Goal: Task Accomplishment & Management: Complete application form

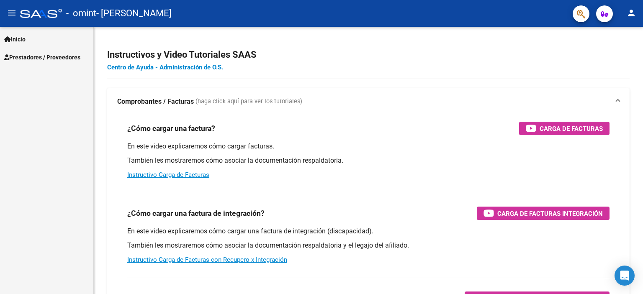
click at [60, 55] on span "Prestadores / Proveedores" at bounding box center [42, 57] width 76 height 9
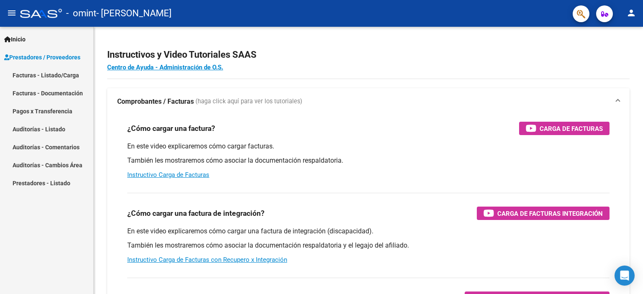
click at [58, 72] on link "Facturas - Listado/Carga" at bounding box center [46, 75] width 93 height 18
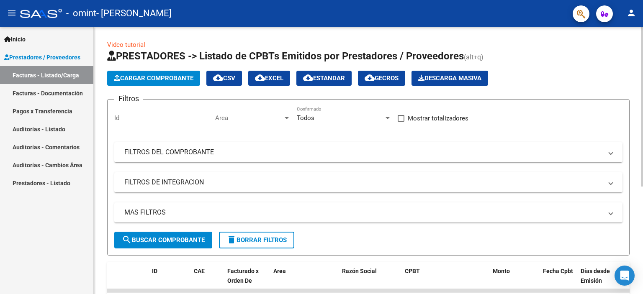
click at [149, 77] on span "Cargar Comprobante" at bounding box center [153, 78] width 79 height 8
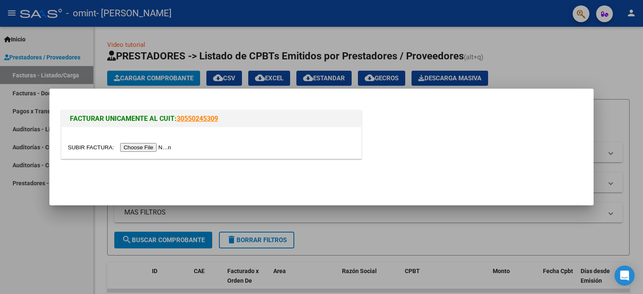
click at [162, 149] on input "file" at bounding box center [121, 147] width 106 height 9
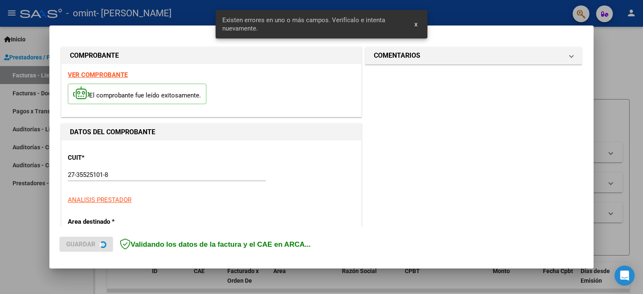
scroll to position [195, 0]
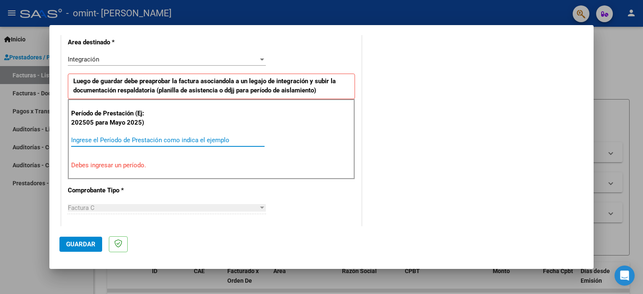
click at [112, 137] on input "Ingrese el Período de Prestación como indica el ejemplo" at bounding box center [167, 140] width 193 height 8
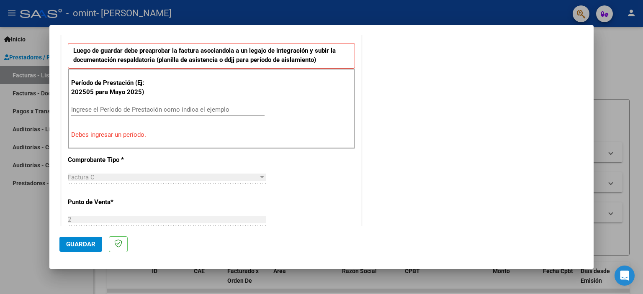
scroll to position [228, 0]
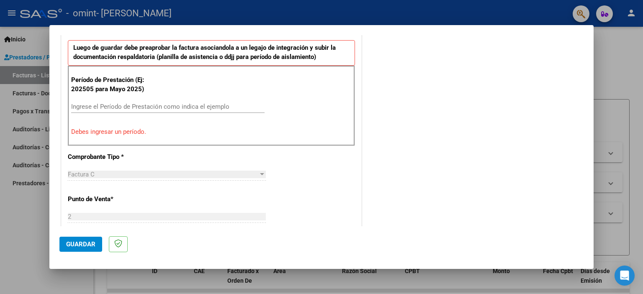
click at [146, 97] on div "Período de Prestación (Ej: 202505 para [DATE]) Ingrese el Período de Prestación…" at bounding box center [211, 106] width 287 height 80
click at [90, 106] on input "Ingrese el Período de Prestación como indica el ejemplo" at bounding box center [167, 107] width 193 height 8
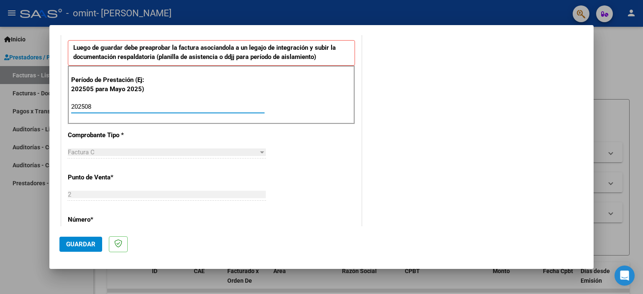
type input "202508"
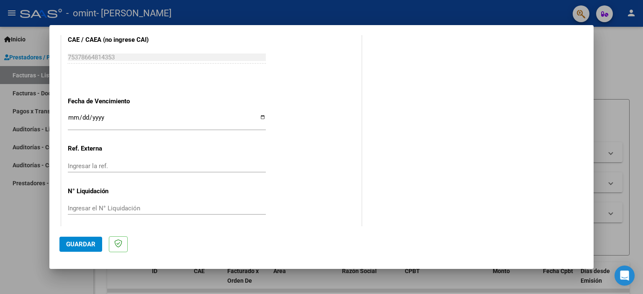
scroll to position [541, 0]
click at [71, 118] on input "Ingresar la fecha" at bounding box center [167, 119] width 198 height 13
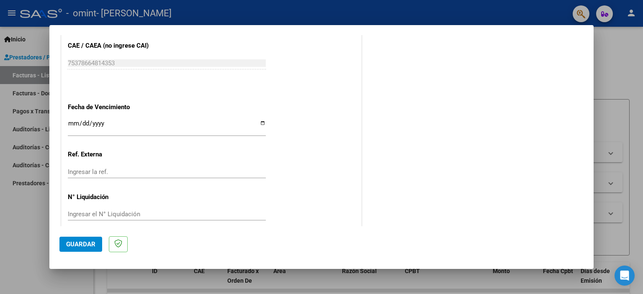
scroll to position [544, 0]
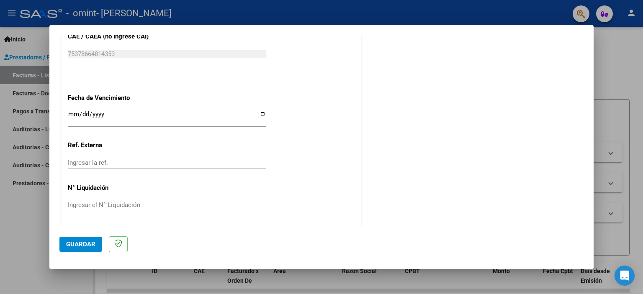
click at [23, 75] on div at bounding box center [321, 147] width 643 height 294
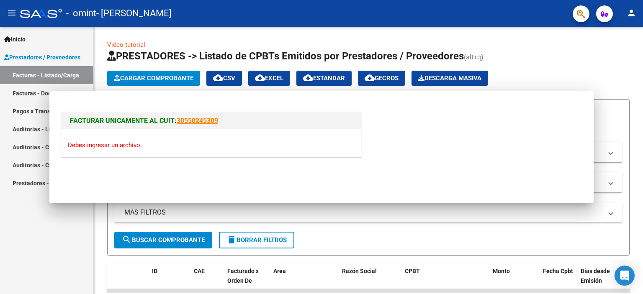
scroll to position [0, 0]
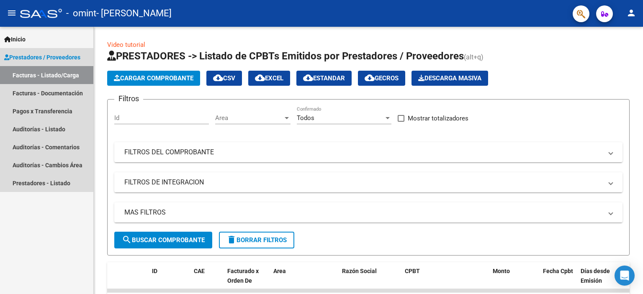
click at [78, 56] on span "Prestadores / Proveedores" at bounding box center [42, 57] width 76 height 9
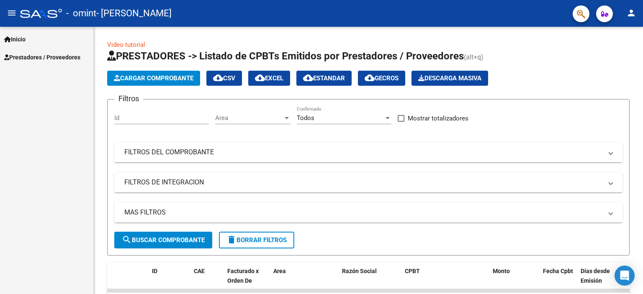
click at [20, 39] on span "Inicio" at bounding box center [14, 39] width 21 height 9
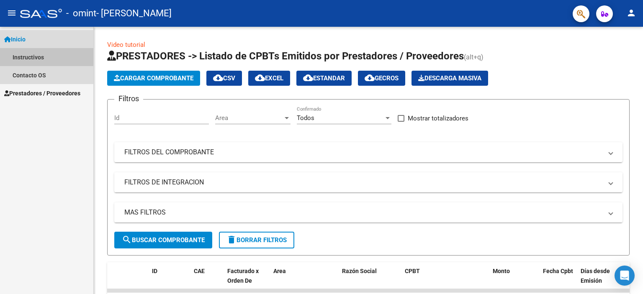
click at [31, 56] on link "Instructivos" at bounding box center [46, 57] width 93 height 18
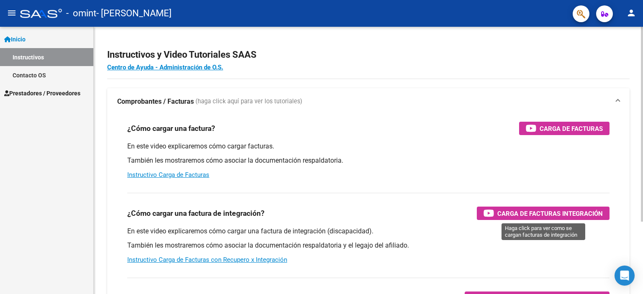
click at [525, 218] on span "Carga de Facturas Integración" at bounding box center [549, 213] width 105 height 10
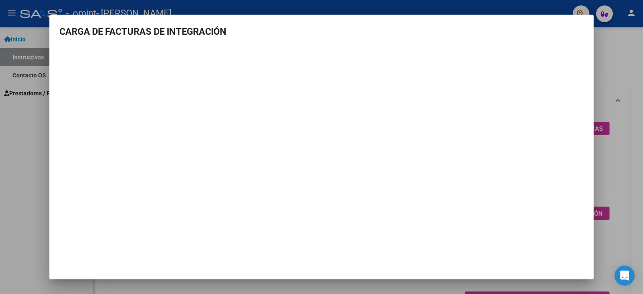
click at [17, 42] on div at bounding box center [321, 147] width 643 height 294
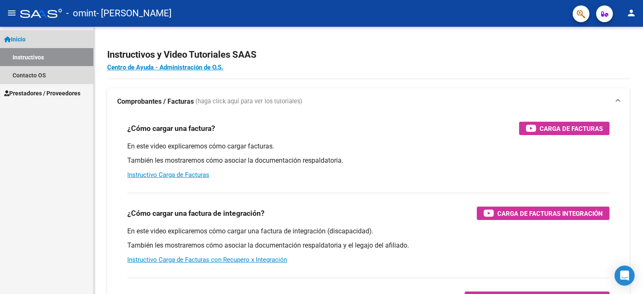
click at [17, 42] on span "Inicio" at bounding box center [14, 39] width 21 height 9
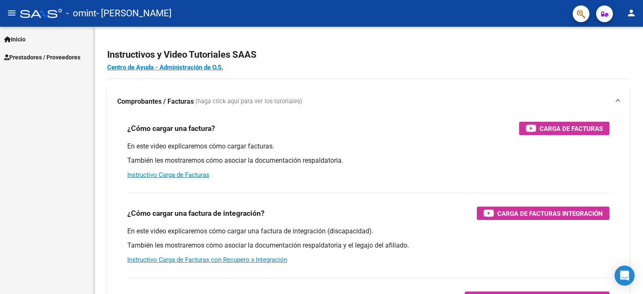
click at [41, 63] on link "Prestadores / Proveedores" at bounding box center [46, 57] width 93 height 18
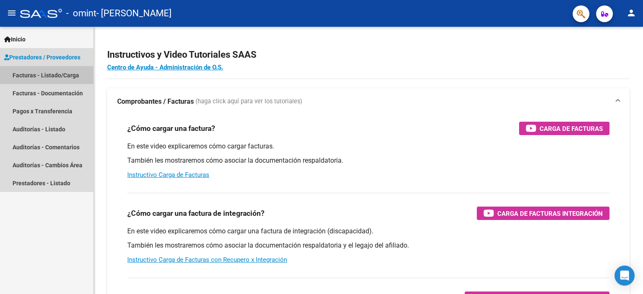
click at [49, 75] on link "Facturas - Listado/Carga" at bounding box center [46, 75] width 93 height 18
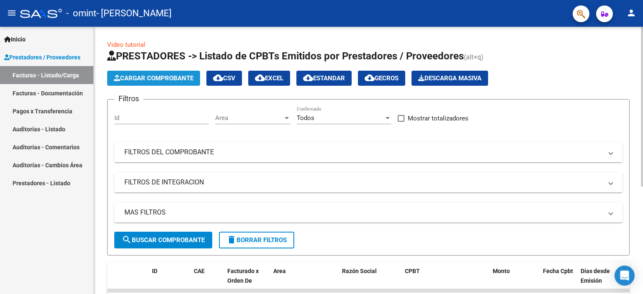
click at [143, 80] on span "Cargar Comprobante" at bounding box center [153, 78] width 79 height 8
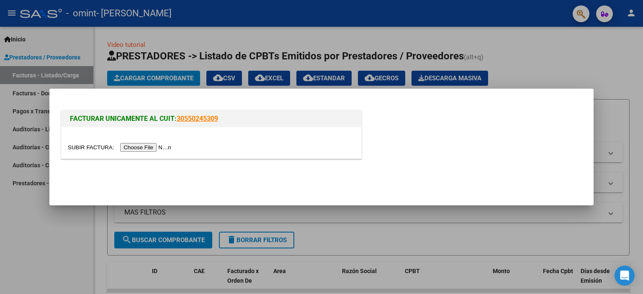
click at [138, 152] on div at bounding box center [211, 142] width 300 height 31
click at [132, 148] on input "file" at bounding box center [121, 147] width 106 height 9
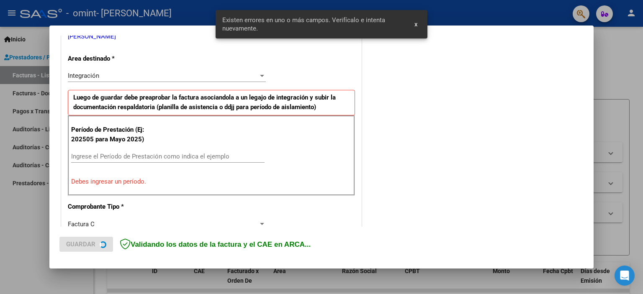
scroll to position [195, 0]
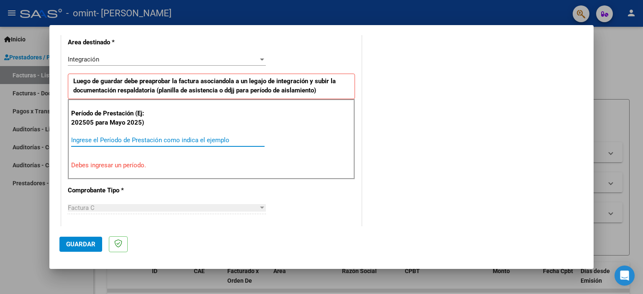
click at [130, 138] on input "Ingrese el Período de Prestación como indica el ejemplo" at bounding box center [167, 140] width 193 height 8
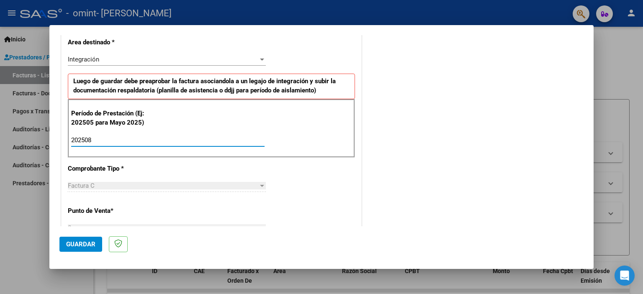
type input "202508"
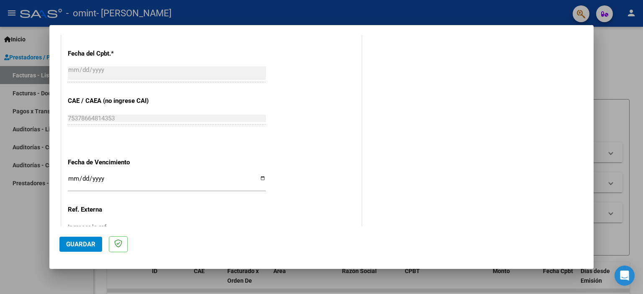
scroll to position [544, 0]
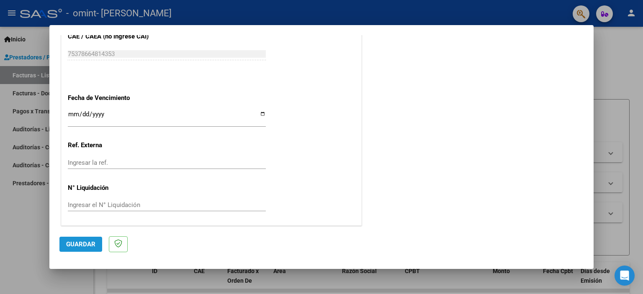
click at [79, 244] on span "Guardar" at bounding box center [80, 245] width 29 height 8
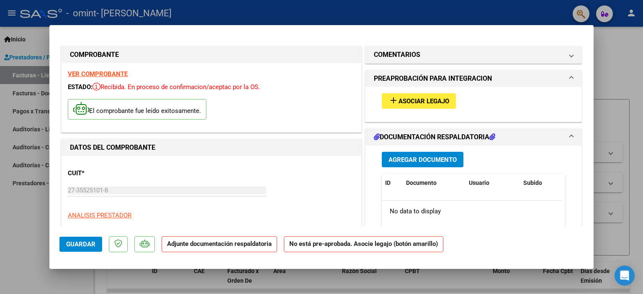
click at [405, 103] on span "Asociar Legajo" at bounding box center [423, 101] width 51 height 8
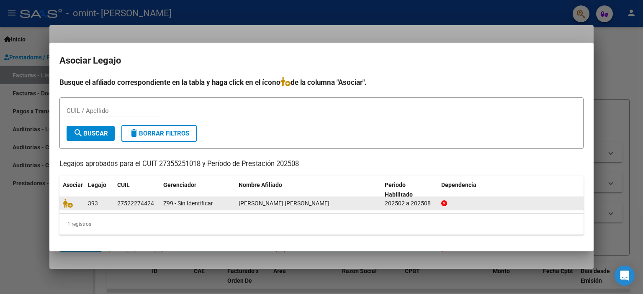
click at [137, 204] on div "27522274424" at bounding box center [135, 204] width 37 height 10
click at [68, 206] on icon at bounding box center [68, 203] width 10 height 9
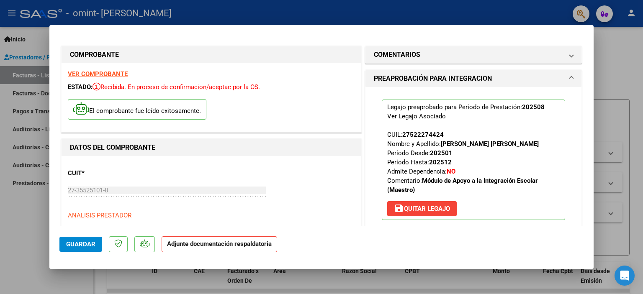
click at [569, 77] on span at bounding box center [570, 79] width 3 height 10
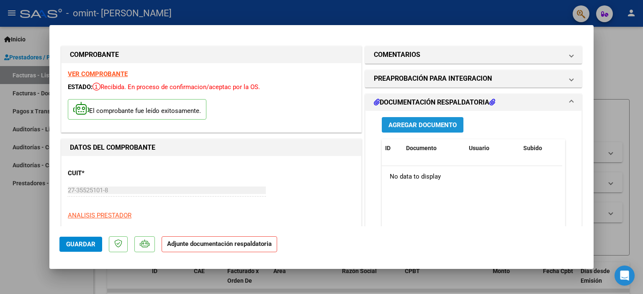
click at [440, 121] on span "Agregar Documento" at bounding box center [422, 125] width 68 height 8
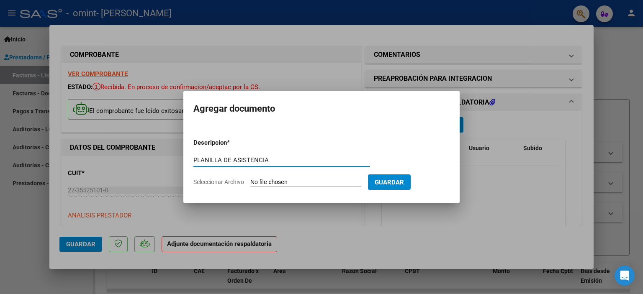
type input "PLANILLA DE ASISTENCIA"
click at [224, 181] on span "Seleccionar Archivo" at bounding box center [218, 182] width 51 height 7
click at [250, 181] on input "Seleccionar Archivo" at bounding box center [305, 183] width 111 height 8
type input "C:\fakepath\Asistencia 08.pdf"
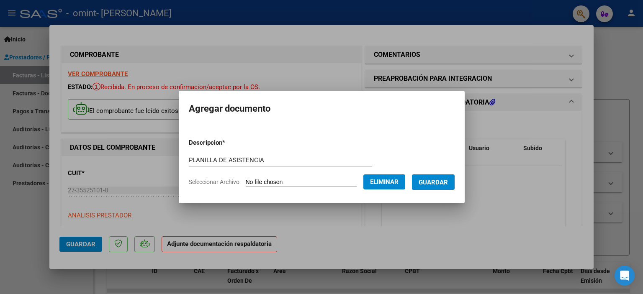
click at [440, 181] on span "Guardar" at bounding box center [432, 183] width 29 height 8
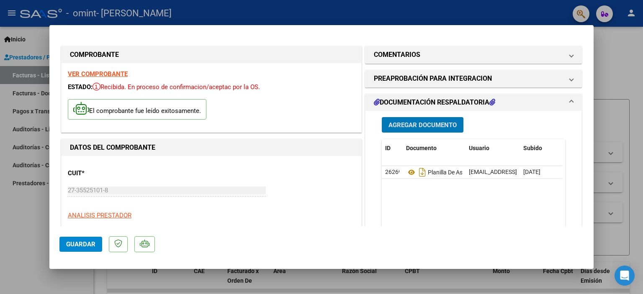
click at [81, 246] on span "Guardar" at bounding box center [80, 245] width 29 height 8
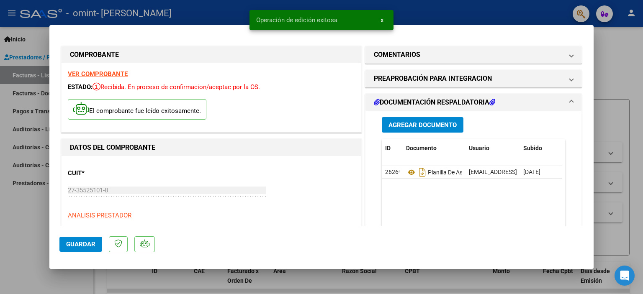
click at [630, 46] on div at bounding box center [321, 147] width 643 height 294
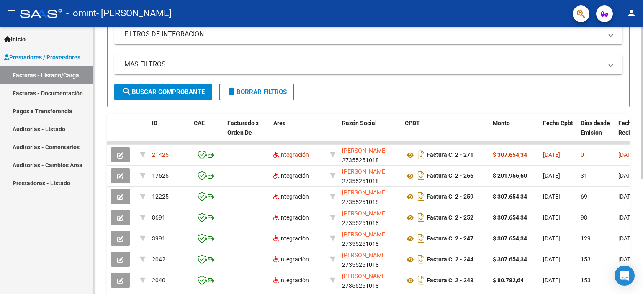
click at [640, 169] on div at bounding box center [641, 190] width 2 height 153
